Goal: Communication & Community: Connect with others

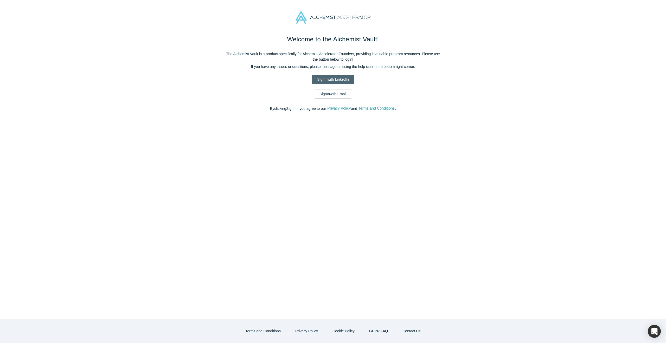
click at [334, 79] on link "Sign In with LinkedIn" at bounding box center [333, 79] width 42 height 9
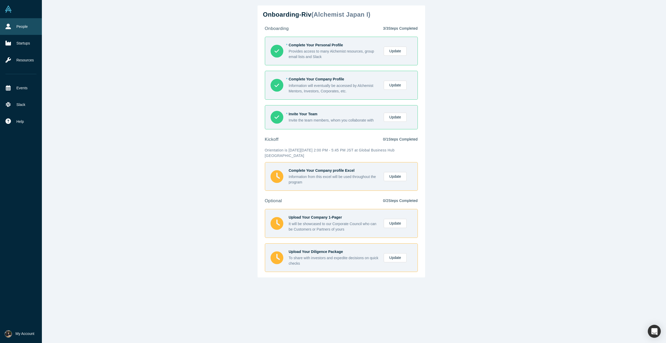
click at [14, 29] on link "People" at bounding box center [21, 26] width 42 height 17
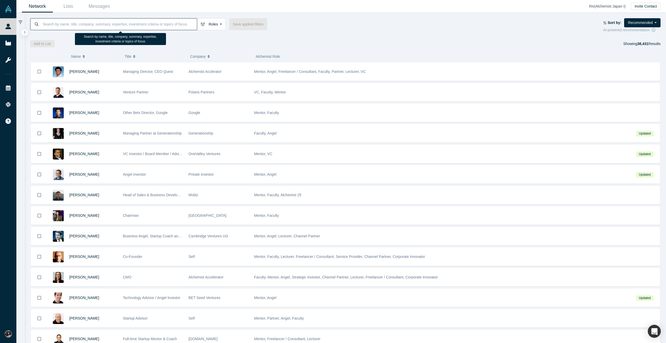
click at [172, 24] on input at bounding box center [119, 24] width 155 height 12
click at [70, 7] on link "Lists" at bounding box center [68, 6] width 31 height 12
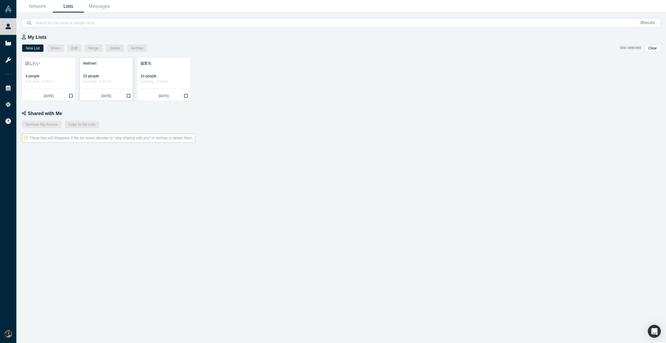
click at [100, 80] on div "0 pending · 0 intro'd" at bounding box center [106, 81] width 47 height 5
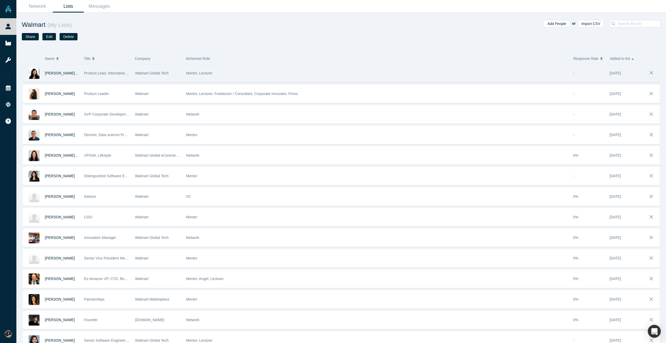
click at [181, 75] on div "Walmart Global Tech" at bounding box center [157, 73] width 51 height 18
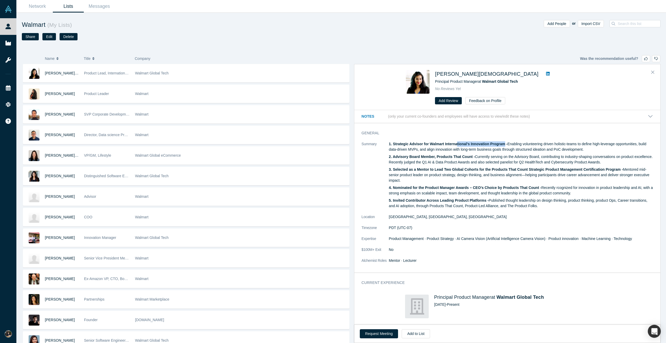
drag, startPoint x: 456, startPoint y: 143, endPoint x: 504, endPoint y: 145, distance: 47.9
click at [504, 145] on strong "1. Strategic Advisor for Walmart International’s Innovation Program -" at bounding box center [448, 144] width 119 height 4
drag, startPoint x: 436, startPoint y: 157, endPoint x: 468, endPoint y: 157, distance: 32.5
click at [468, 157] on strong "2. Advisory Board Member, Products That Count -" at bounding box center [432, 156] width 86 height 4
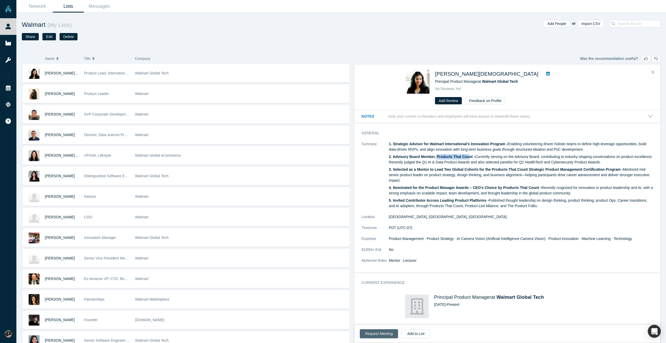
click at [385, 333] on button "Request Meeting" at bounding box center [379, 333] width 38 height 9
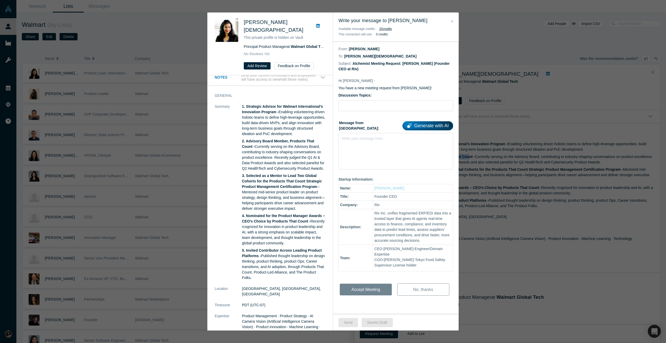
scroll to position [6, 0]
drag, startPoint x: 287, startPoint y: 170, endPoint x: 308, endPoint y: 181, distance: 23.7
click at [308, 181] on strong "3. Selected as a Mentor to Lead Two Global Cohorts for the Products That Count …" at bounding box center [282, 180] width 80 height 15
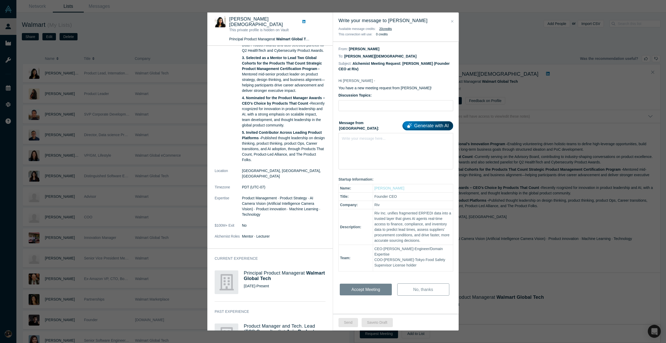
scroll to position [153, 0]
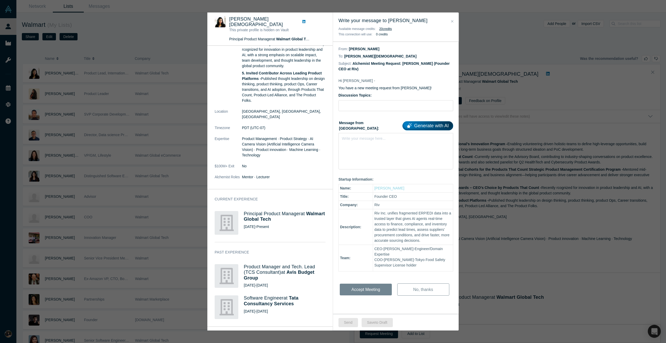
click at [439, 128] on link "Generate with AI" at bounding box center [427, 125] width 51 height 9
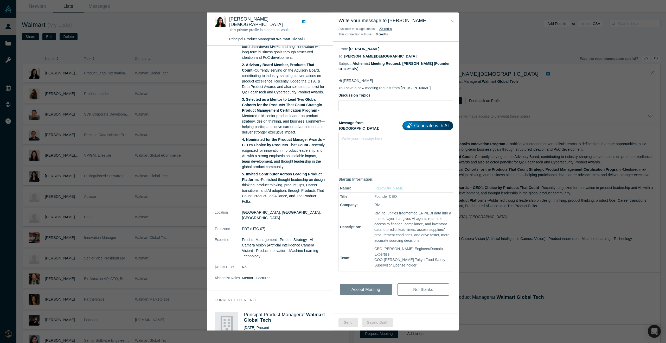
scroll to position [60, 0]
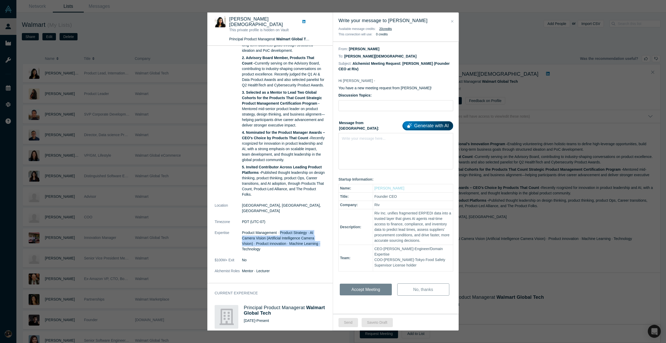
drag, startPoint x: 281, startPoint y: 225, endPoint x: 311, endPoint y: 236, distance: 31.5
click at [311, 236] on dd "Product Management · Product Strategy · AI Camera Vision (Artificial Intelligen…" at bounding box center [283, 241] width 83 height 22
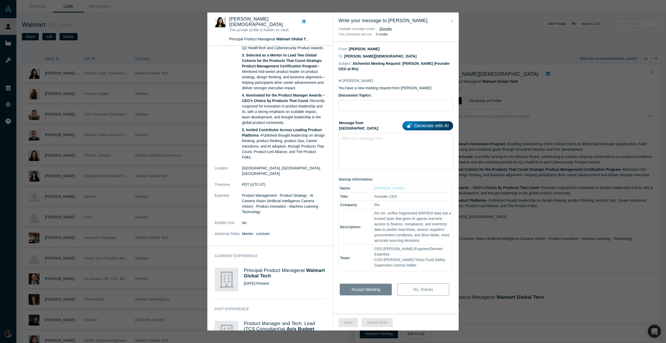
scroll to position [162, 0]
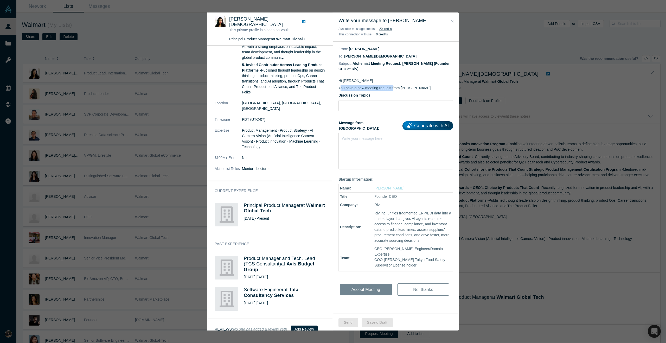
drag, startPoint x: 340, startPoint y: 89, endPoint x: 394, endPoint y: 89, distance: 53.1
click at [394, 89] on p "You have a new meeting request from [PERSON_NAME]!" at bounding box center [395, 87] width 115 height 5
click at [383, 147] on div "Write your message here..." at bounding box center [395, 151] width 115 height 36
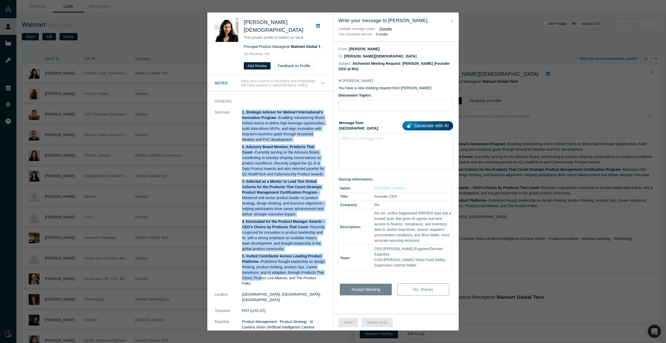
drag, startPoint x: 241, startPoint y: 103, endPoint x: 286, endPoint y: 272, distance: 174.2
click at [286, 272] on dl "Summary 1. Strategic Advisor for Walmart International’s Innovation Program - E…" at bounding box center [270, 238] width 111 height 259
copy dl "1. Strategic Advisor for Walmart International’s Innovation Program - Enabling …"
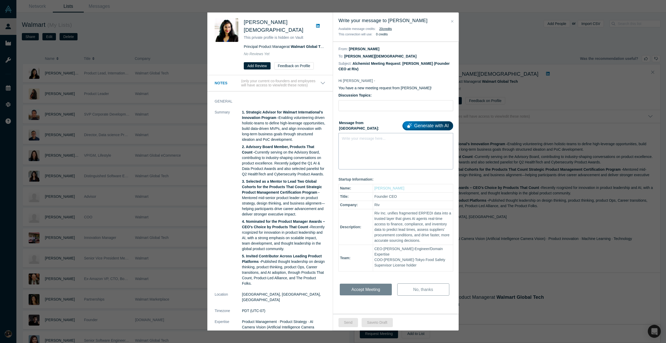
click at [352, 141] on div "Write your message here..." at bounding box center [395, 151] width 115 height 36
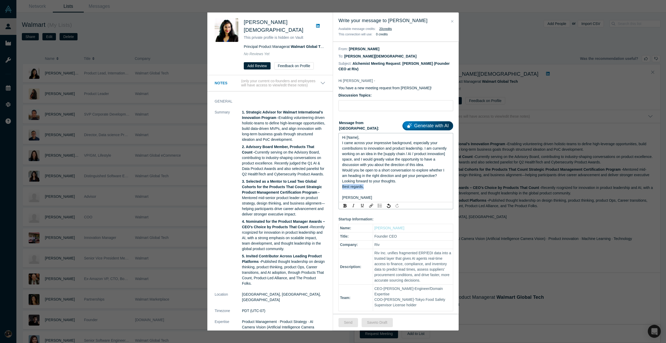
drag, startPoint x: 369, startPoint y: 186, endPoint x: 334, endPoint y: 184, distance: 34.9
click at [334, 184] on div "Hi Parul - You have a new meeting request from Ikkei Uemura! Discussion Topics:…" at bounding box center [396, 211] width 126 height 277
click at [357, 138] on span "Hi [Name]," at bounding box center [350, 137] width 17 height 4
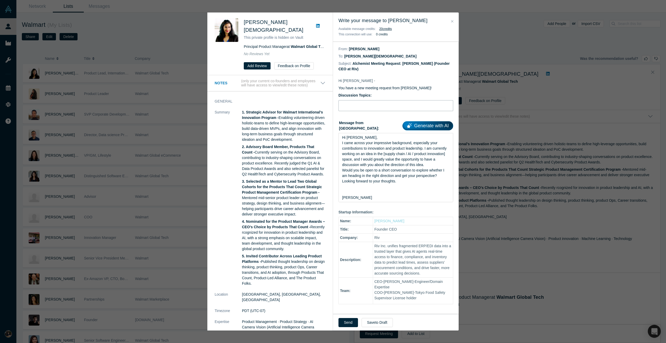
click at [365, 108] on input "Discussion Topics:" at bounding box center [395, 105] width 115 height 11
click at [364, 106] on input "Discussion Topics:" at bounding box center [395, 105] width 115 height 11
paste input "Discussion on Innovation & Product Direction"
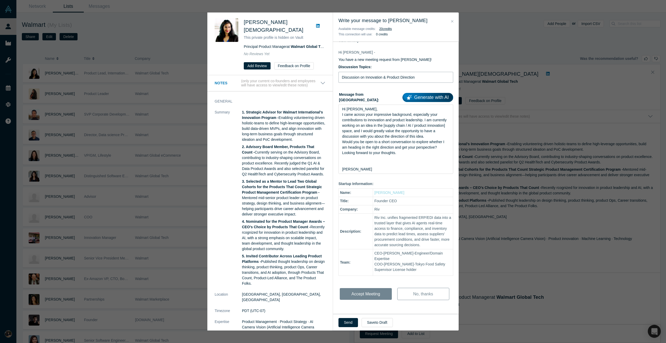
type input "Discussion on Innovation & Product Direction"
click at [415, 188] on div "Hi Parul - You have a new meeting request from Ikkei Uemura! Discussion Topics:…" at bounding box center [396, 179] width 126 height 270
click at [423, 310] on div "Hi Parul - You have a new meeting request from Ikkei Uemura! Discussion Topics:…" at bounding box center [396, 179] width 126 height 270
click at [373, 296] on div "Hi Parul - You have a new meeting request from Ikkei Uemura! Discussion Topics:…" at bounding box center [396, 179] width 126 height 270
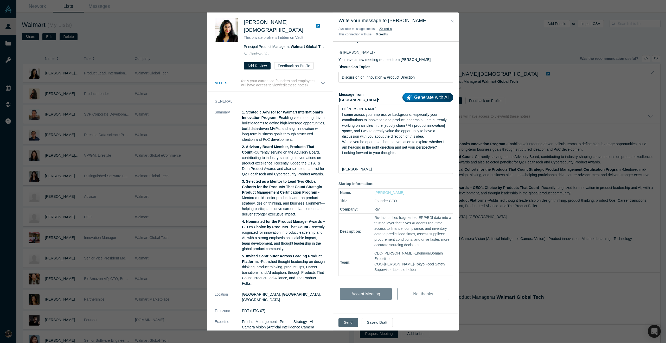
click at [348, 324] on button "Send" at bounding box center [348, 322] width 20 height 9
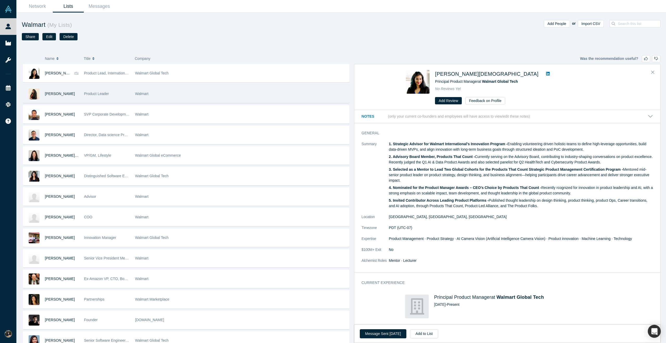
click at [169, 95] on div "Walmart" at bounding box center [240, 94] width 211 height 18
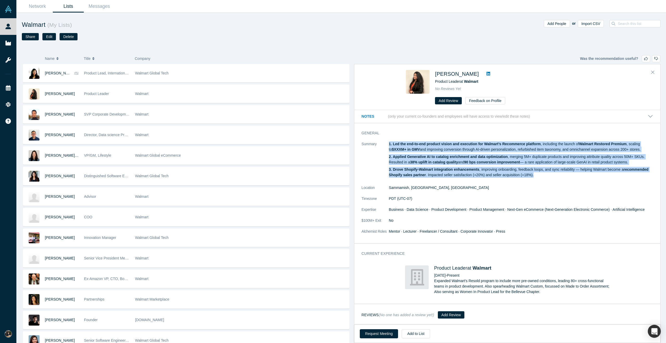
drag, startPoint x: 386, startPoint y: 142, endPoint x: 623, endPoint y: 181, distance: 239.9
click at [623, 181] on dl "Summary 1. Led the end-to-end product vision and execution for Walmart’s Recomm…" at bounding box center [507, 190] width 291 height 98
copy dl "1. Led the end-to-end product vision and execution for Walmart’s Recommerce pla…"
click at [460, 73] on span "[PERSON_NAME]" at bounding box center [457, 74] width 44 height 6
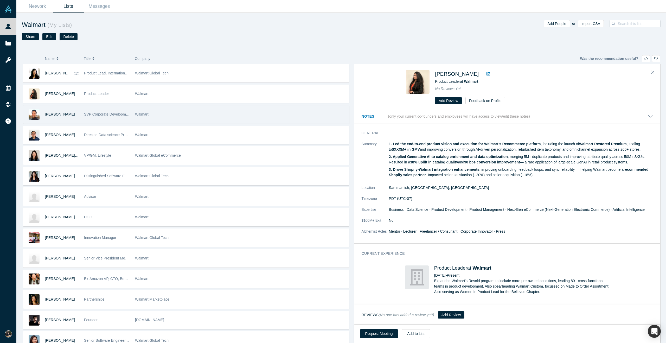
click at [79, 111] on div "Frank Barbieri" at bounding box center [52, 114] width 58 height 18
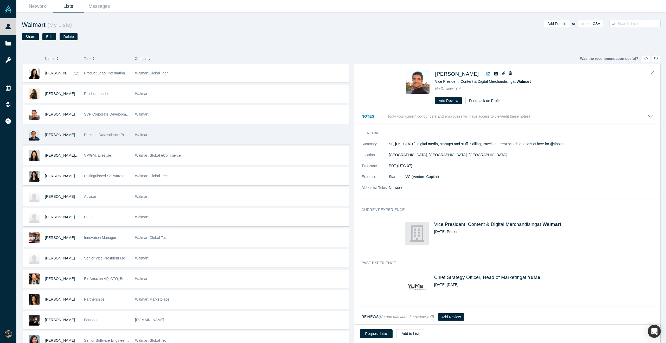
click at [86, 141] on div "Director, Data science Product Management" at bounding box center [107, 135] width 46 height 18
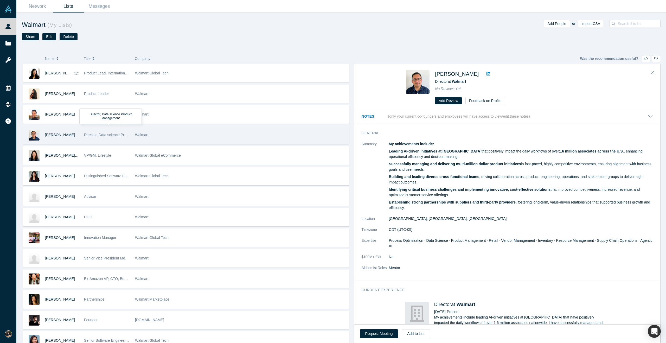
click at [96, 135] on span "Director, Data science Product Management" at bounding box center [120, 135] width 72 height 4
click at [179, 134] on div "Walmart" at bounding box center [240, 135] width 211 height 18
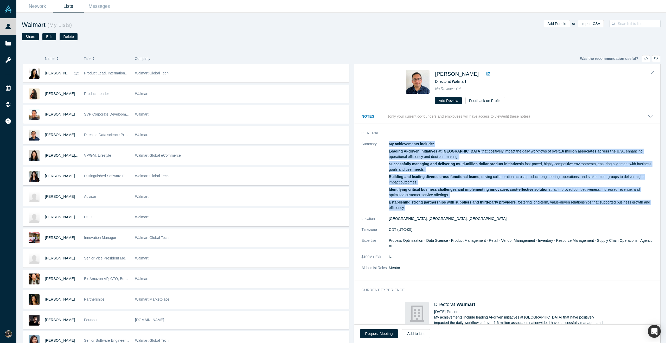
drag, startPoint x: 386, startPoint y: 144, endPoint x: 476, endPoint y: 208, distance: 111.0
click at [476, 208] on dl "Summary My achievements include: Leading AI-driven initiatives at Walmart that …" at bounding box center [507, 208] width 291 height 135
copy dl "My achievements include: Leading AI-driven initiatives at Walmart that positive…"
click at [384, 334] on button "Request Meeting" at bounding box center [379, 333] width 38 height 9
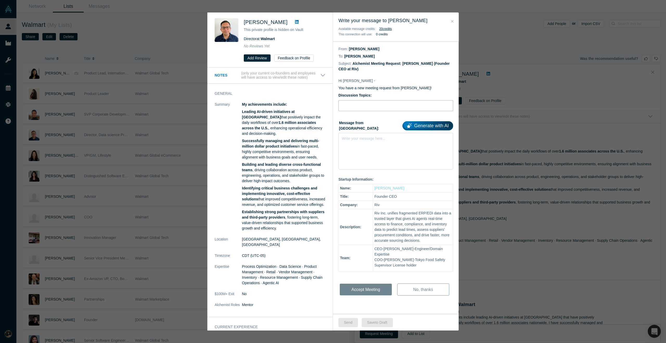
click at [379, 107] on input "Discussion Topics:" at bounding box center [395, 105] width 115 height 11
paste input "Discussion on Innovation & Product Direction"
type input "Discussion on Innovation & Product Direction"
click at [372, 148] on div "Write your message here..." at bounding box center [395, 151] width 115 height 36
click at [389, 140] on div "Write your message here..." at bounding box center [395, 151] width 115 height 36
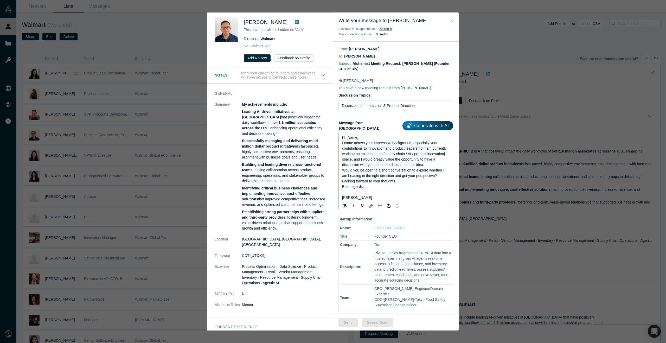
click at [357, 138] on span "Hi [Name]," at bounding box center [350, 137] width 17 height 4
drag, startPoint x: 370, startPoint y: 187, endPoint x: 334, endPoint y: 186, distance: 35.6
click at [334, 186] on div "Hi Sandeep - You have a new meeting request from Ikkei Uemura! Discussion Topic…" at bounding box center [396, 211] width 126 height 277
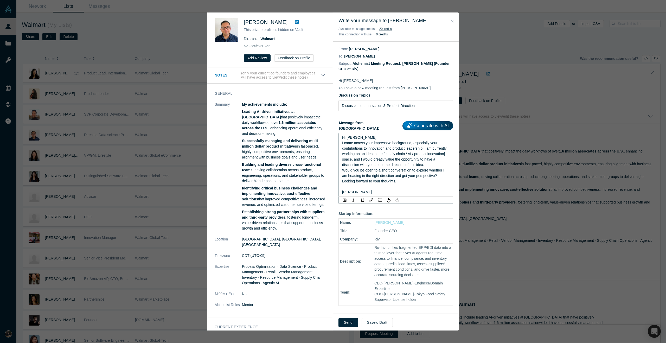
scroll to position [25, 0]
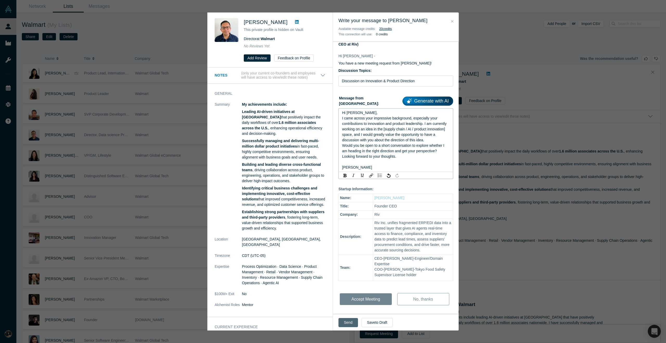
click at [347, 323] on button "Send" at bounding box center [348, 322] width 20 height 9
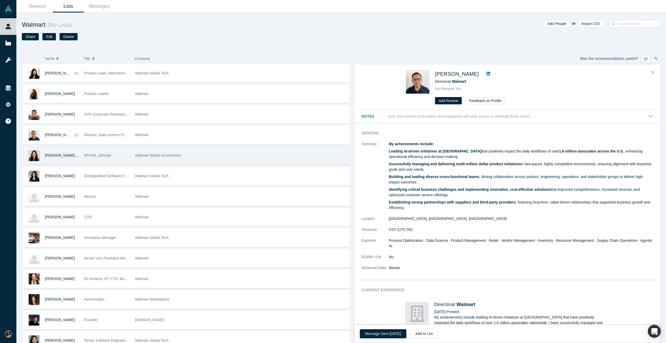
click at [125, 154] on div "VP/GM, Lifestyle" at bounding box center [107, 155] width 46 height 18
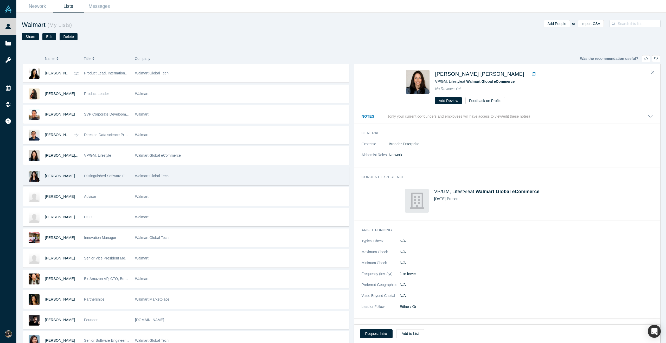
click at [127, 178] on div "Distinguished Software Engineer" at bounding box center [107, 176] width 46 height 18
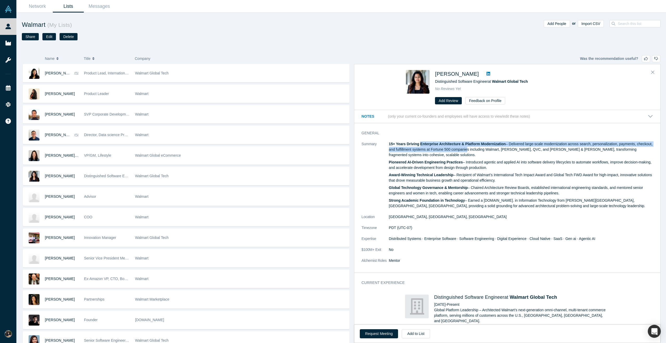
drag, startPoint x: 420, startPoint y: 144, endPoint x: 483, endPoint y: 147, distance: 63.3
click at [483, 147] on p "15+ Years Driving Enterprise Architecture & Platform Modernization – Delivered …" at bounding box center [521, 149] width 264 height 16
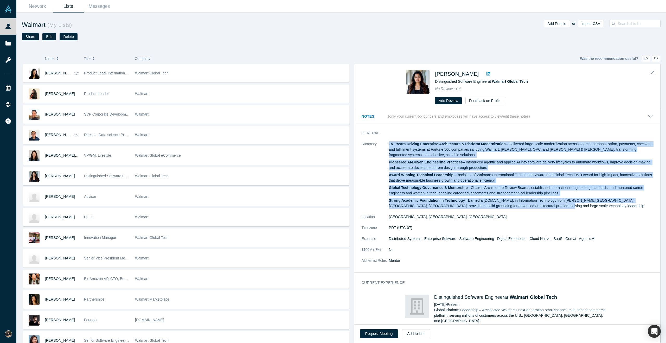
drag, startPoint x: 389, startPoint y: 143, endPoint x: 525, endPoint y: 209, distance: 151.6
click at [525, 209] on div "15+ Years Driving Enterprise Architecture & Platform Modernization – Delivered …" at bounding box center [521, 174] width 264 height 67
copy div "15+ Years Driving Enterprise Architecture & Platform Modernization – Delivered …"
click at [385, 334] on button "Request Meeting" at bounding box center [379, 333] width 38 height 9
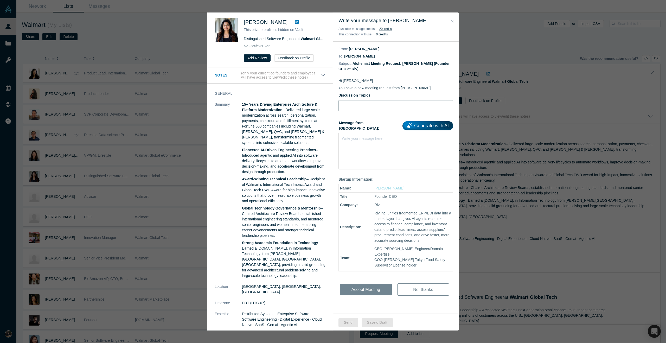
click at [388, 107] on input "Discussion Topics:" at bounding box center [395, 105] width 115 height 11
paste input "Discussion on Innovation & Product Direction"
type input "Discussion on Innovation & Product Direction"
click at [385, 144] on div "Write your message here..." at bounding box center [395, 151] width 115 height 36
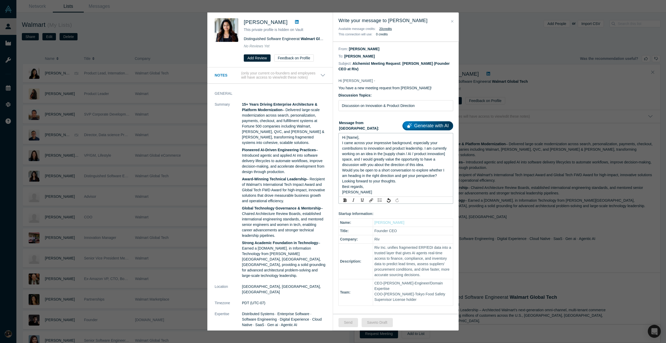
click at [342, 191] on span "[PERSON_NAME]" at bounding box center [357, 192] width 30 height 4
click at [358, 137] on span "Hi [Name]," at bounding box center [350, 137] width 17 height 4
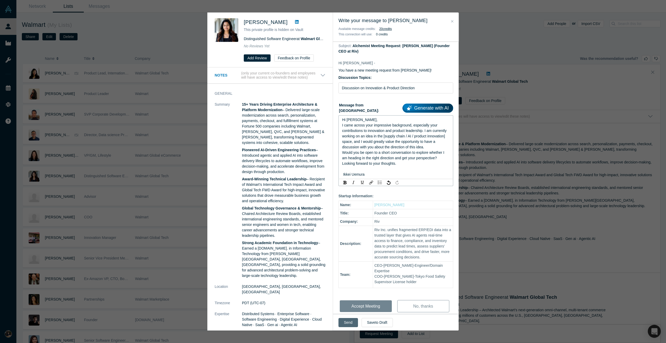
click at [349, 323] on button "Send" at bounding box center [348, 322] width 20 height 9
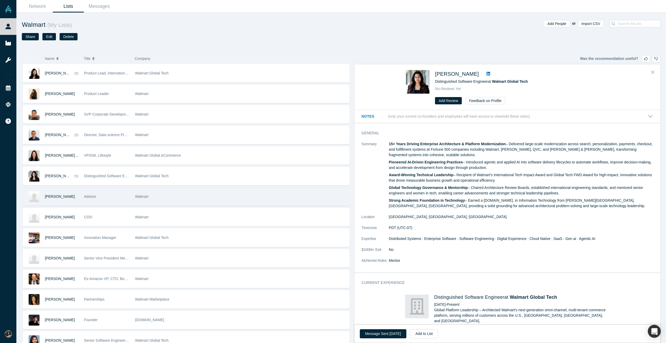
click at [121, 196] on div "Advisor" at bounding box center [107, 197] width 46 height 18
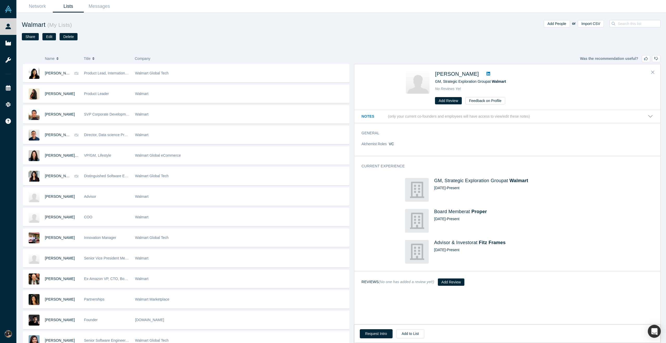
click at [486, 74] on icon at bounding box center [488, 74] width 4 height 4
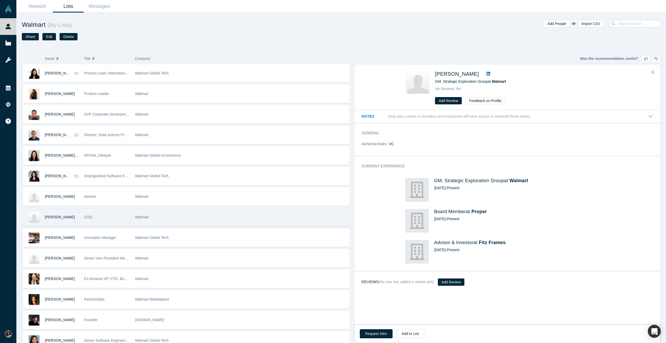
click at [179, 213] on div "Walmart" at bounding box center [240, 217] width 211 height 18
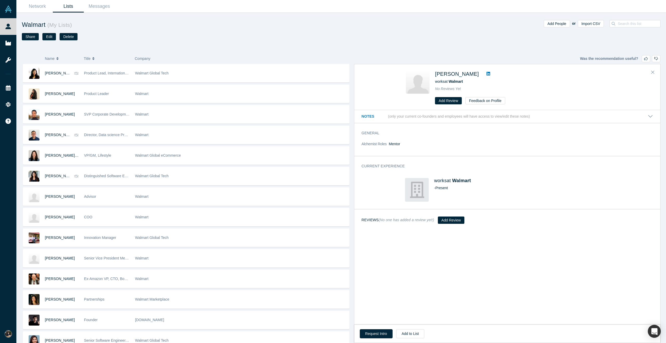
click at [484, 71] on link at bounding box center [488, 74] width 8 height 6
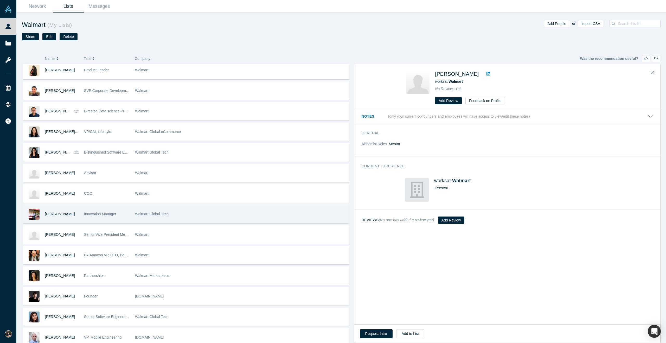
scroll to position [29, 0]
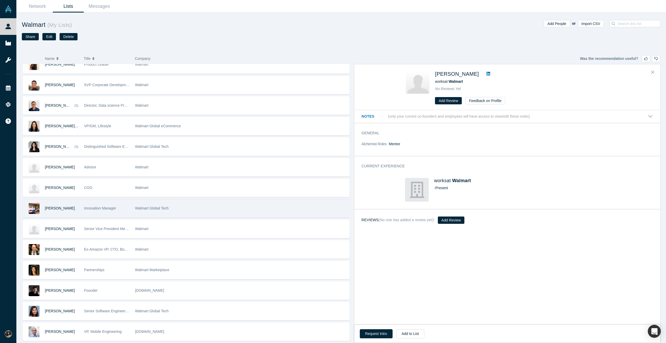
click at [173, 209] on div "Walmart Global Tech" at bounding box center [240, 208] width 211 height 18
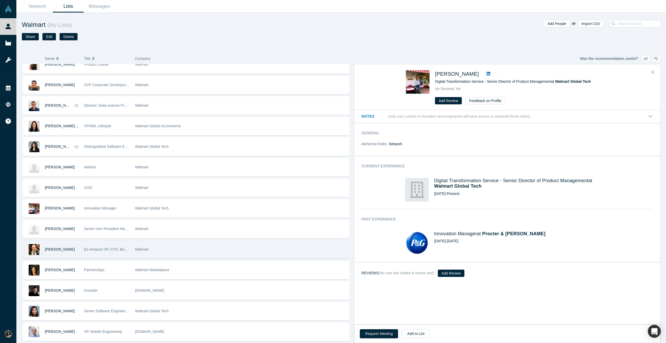
click at [170, 251] on div "Walmart" at bounding box center [240, 249] width 211 height 18
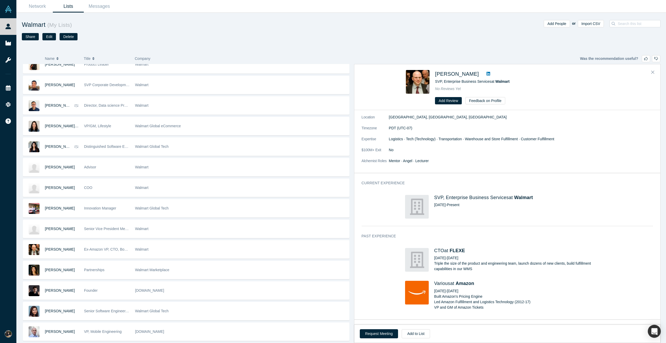
scroll to position [0, 0]
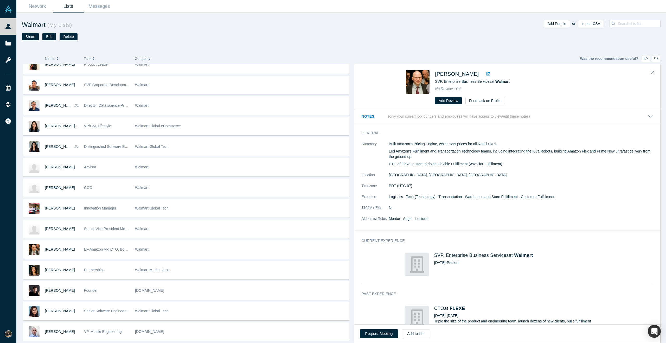
click at [486, 72] on icon at bounding box center [488, 74] width 4 height 4
click at [385, 332] on button "Request Meeting" at bounding box center [379, 333] width 38 height 9
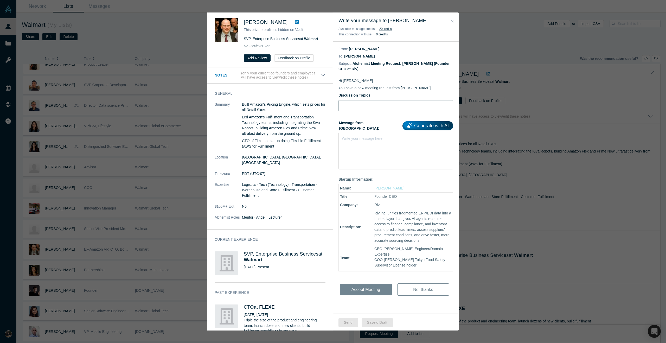
click at [377, 107] on input "Discussion Topics:" at bounding box center [395, 105] width 115 height 11
paste input "Discussion on Innovation & Product Direction"
type input "Discussion on Innovation & Product Direction"
click at [384, 146] on div "Write your message here..." at bounding box center [395, 151] width 115 height 36
click at [353, 143] on div "Write your message here..." at bounding box center [395, 151] width 115 height 36
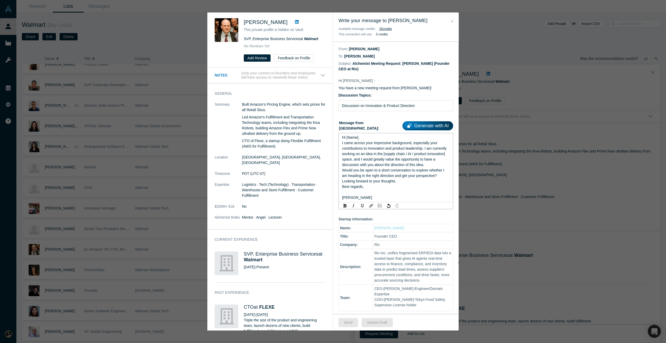
click at [357, 137] on span "Hi [Name]," at bounding box center [350, 137] width 17 height 4
drag, startPoint x: 369, startPoint y: 186, endPoint x: 338, endPoint y: 185, distance: 31.2
click at [338, 185] on div "Hi David, I came across your impressive background, especially your contributio…" at bounding box center [395, 167] width 115 height 69
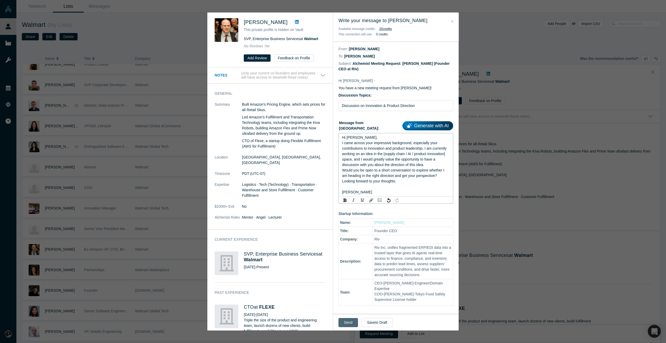
click at [344, 321] on button "Send" at bounding box center [348, 322] width 20 height 9
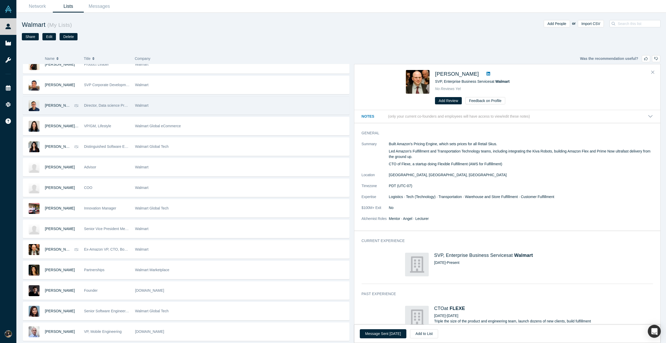
scroll to position [29, 0]
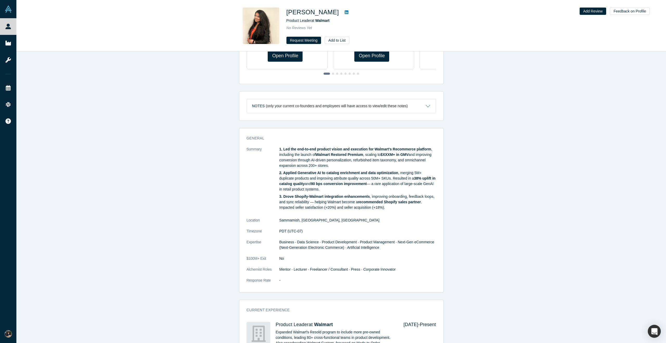
scroll to position [202, 0]
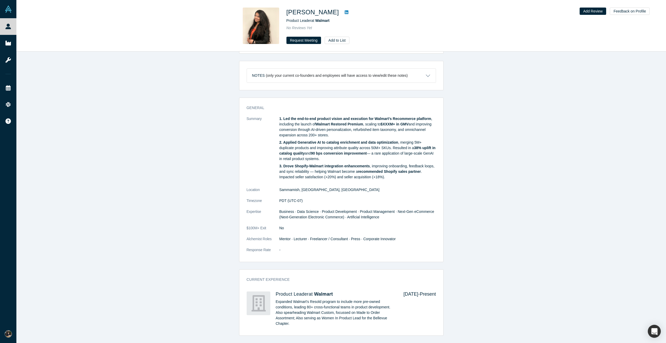
click at [345, 14] on icon at bounding box center [347, 12] width 4 height 4
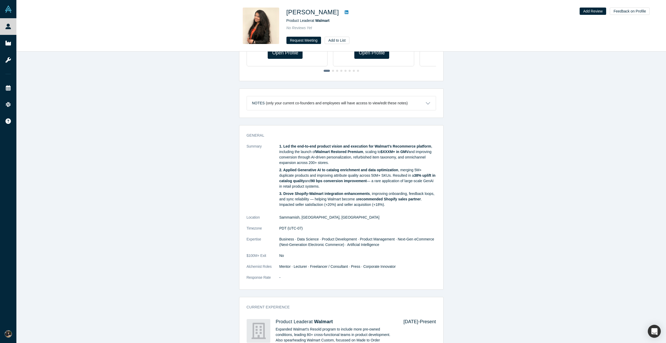
scroll to position [183, 0]
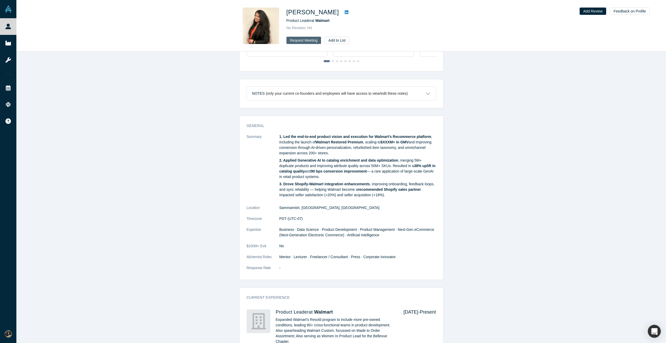
click at [299, 42] on button "Request Meeting" at bounding box center [303, 40] width 35 height 7
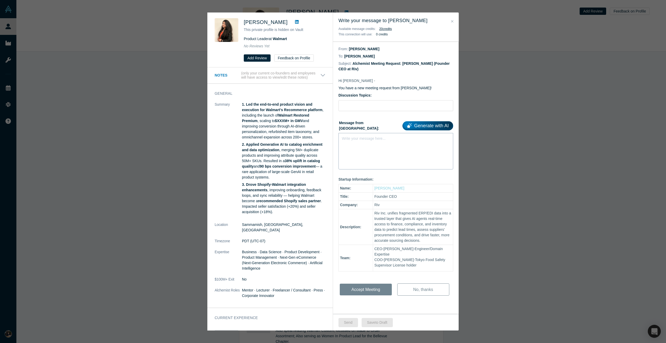
click at [360, 142] on div "Write your message here..." at bounding box center [395, 151] width 115 height 36
click at [358, 107] on input "Discussion Topics:" at bounding box center [395, 105] width 115 height 11
paste input "Discussion on Innovation & Product Direction"
type input "Discussion on Innovation & Product Direction"
click at [365, 144] on div "Write your message here..." at bounding box center [395, 151] width 115 height 36
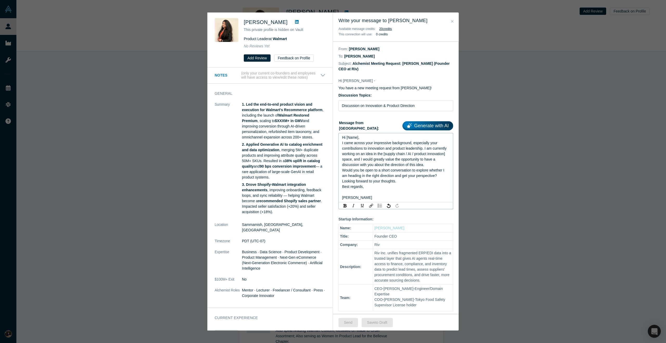
click at [357, 138] on span "Hi [Name]," at bounding box center [350, 137] width 17 height 4
drag, startPoint x: 370, startPoint y: 187, endPoint x: 339, endPoint y: 187, distance: 31.0
click at [339, 187] on div "Hi [PERSON_NAME], I came across your impressive background, especially your con…" at bounding box center [395, 167] width 115 height 69
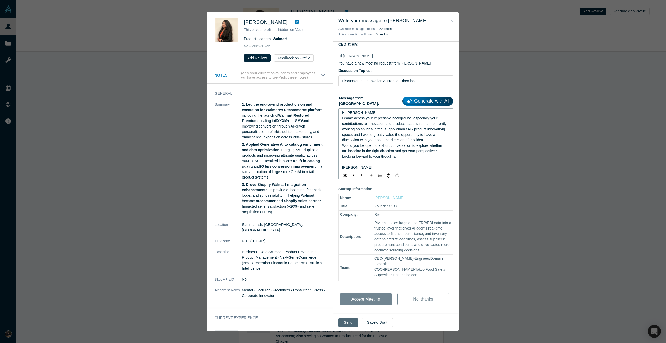
scroll to position [18, 0]
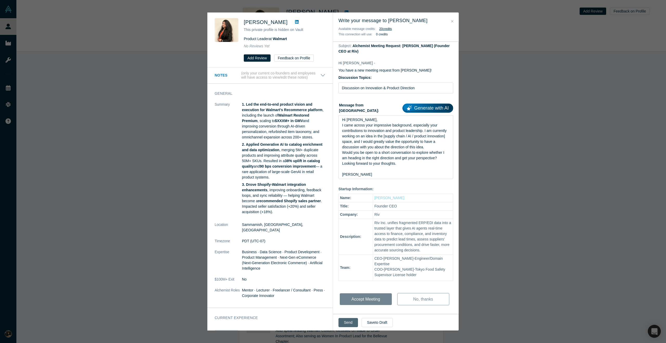
click at [350, 323] on button "Send" at bounding box center [348, 322] width 20 height 9
